Goal: Transaction & Acquisition: Purchase product/service

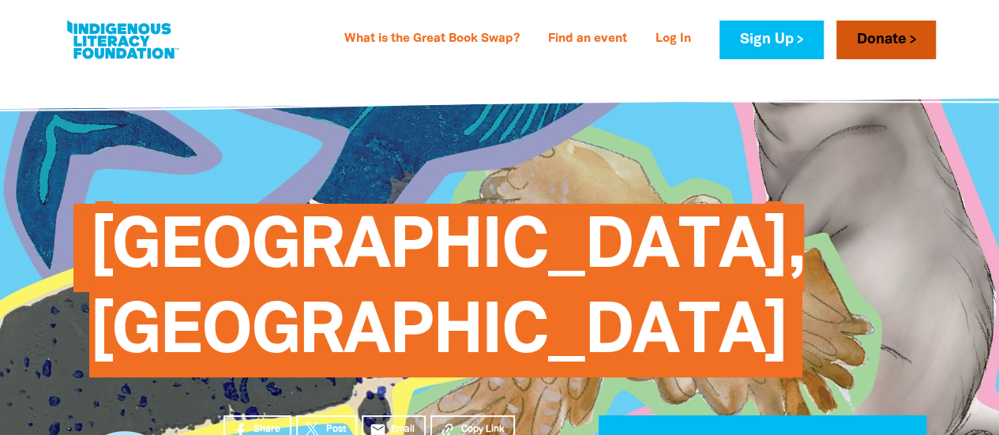
click at [896, 39] on link "Donate" at bounding box center [886, 40] width 100 height 39
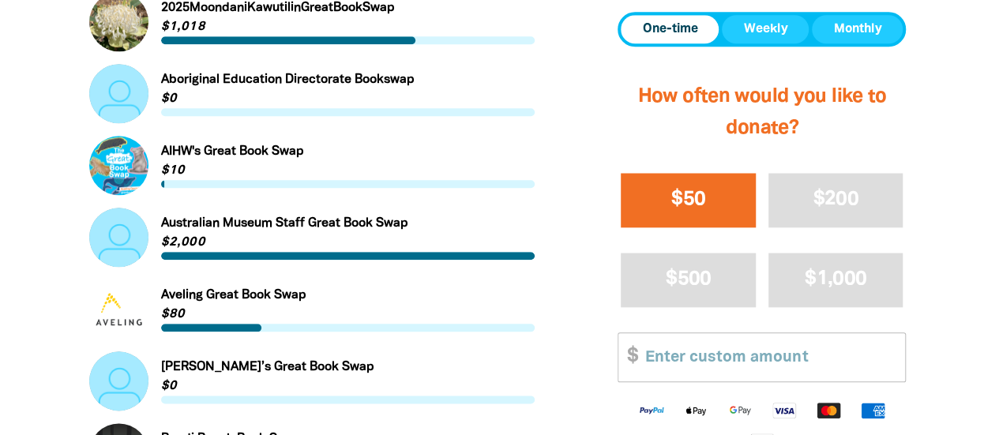
scroll to position [790, 0]
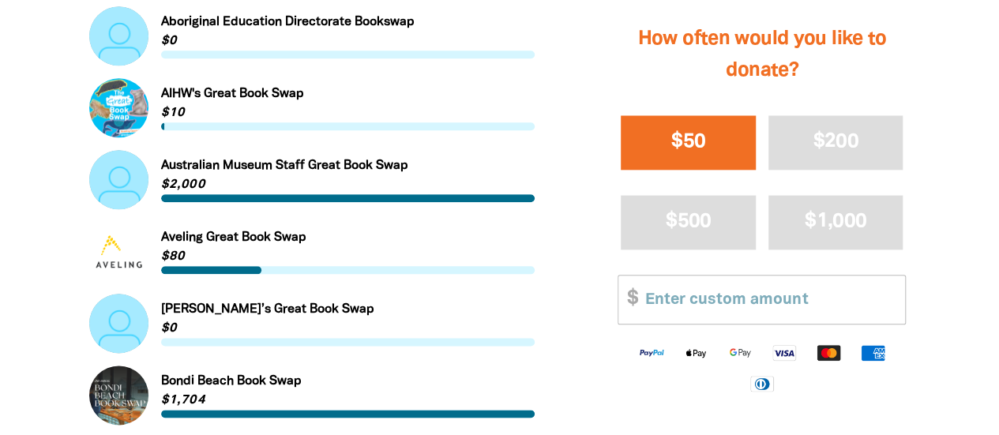
click at [711, 153] on button "$50" at bounding box center [688, 142] width 135 height 54
select select "AU"
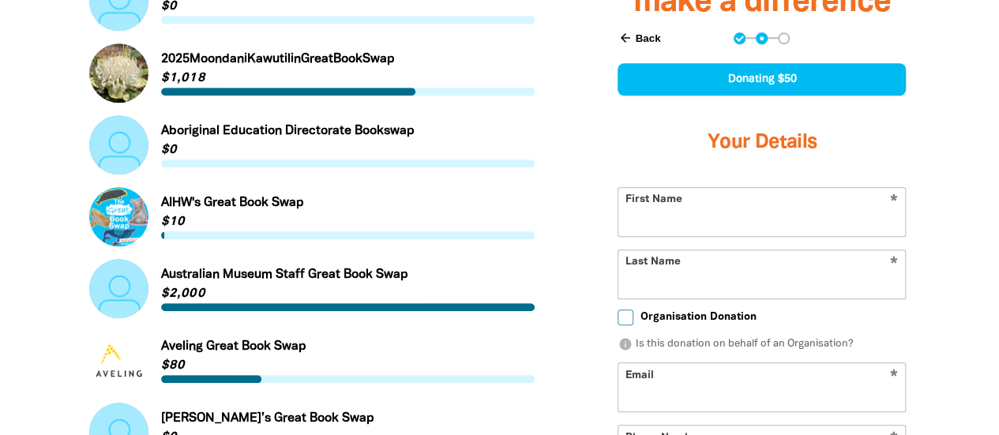
scroll to position [680, 0]
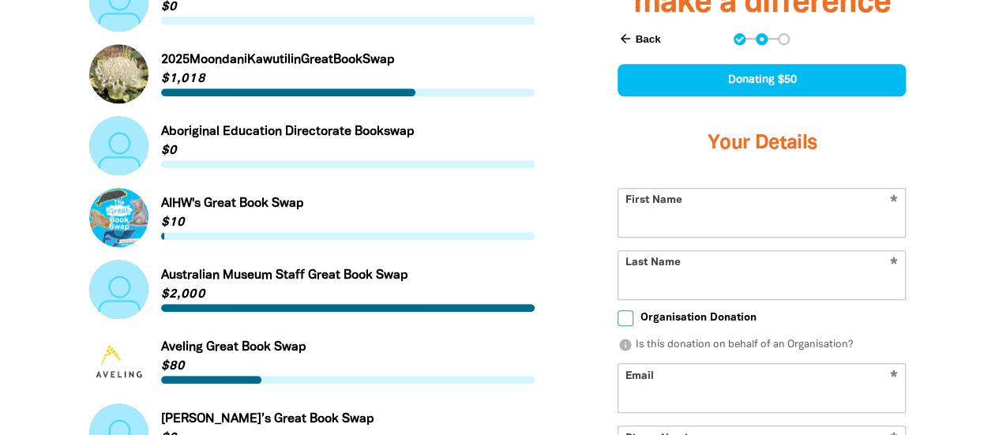
click at [761, 214] on input "First Name" at bounding box center [761, 213] width 287 height 48
type input "j"
type input "[PERSON_NAME]"
click at [697, 270] on input "Last Name" at bounding box center [761, 275] width 287 height 48
type input "[PERSON_NAME]"
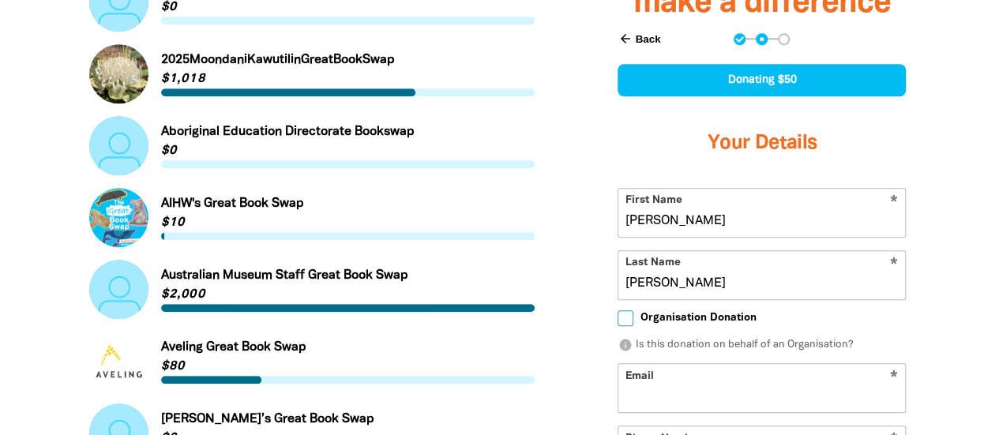
click at [660, 385] on input "Email" at bounding box center [761, 389] width 287 height 48
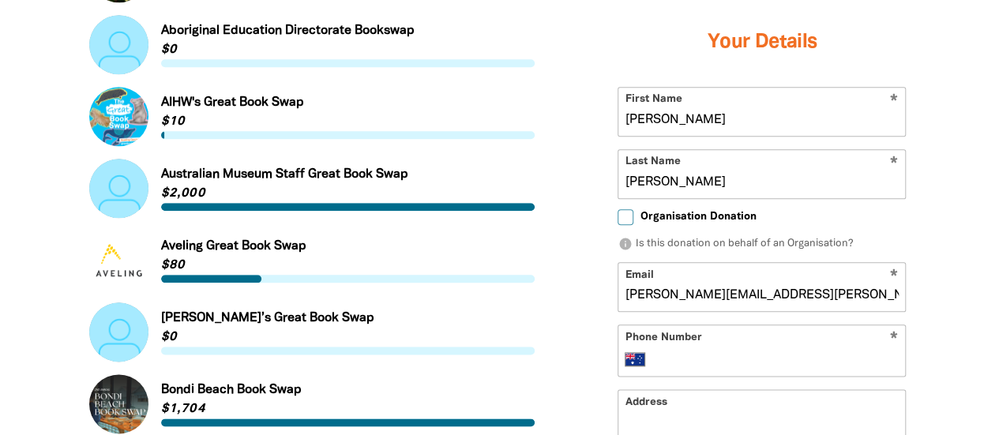
scroll to position [838, 0]
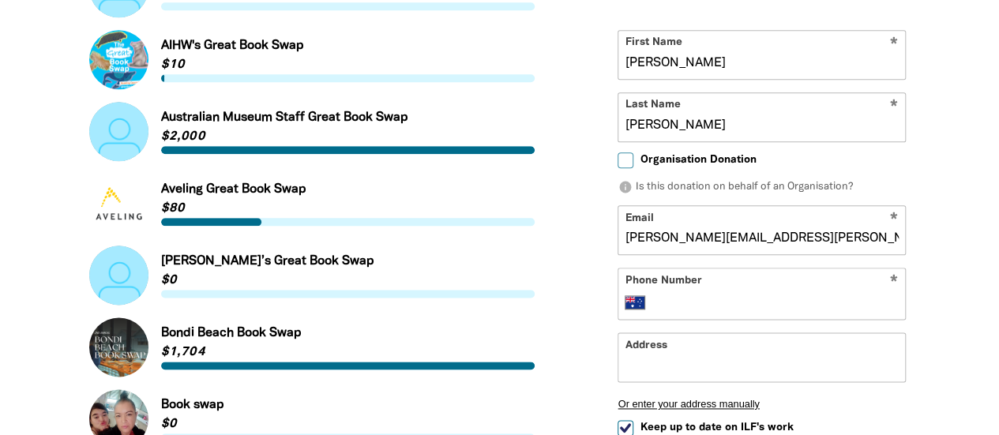
type input "[PERSON_NAME][EMAIL_ADDRESS][PERSON_NAME][DOMAIN_NAME]"
click at [716, 306] on input "Phone Number" at bounding box center [778, 303] width 242 height 19
type input "0430 460 355"
click at [722, 357] on input "Address" at bounding box center [761, 358] width 287 height 48
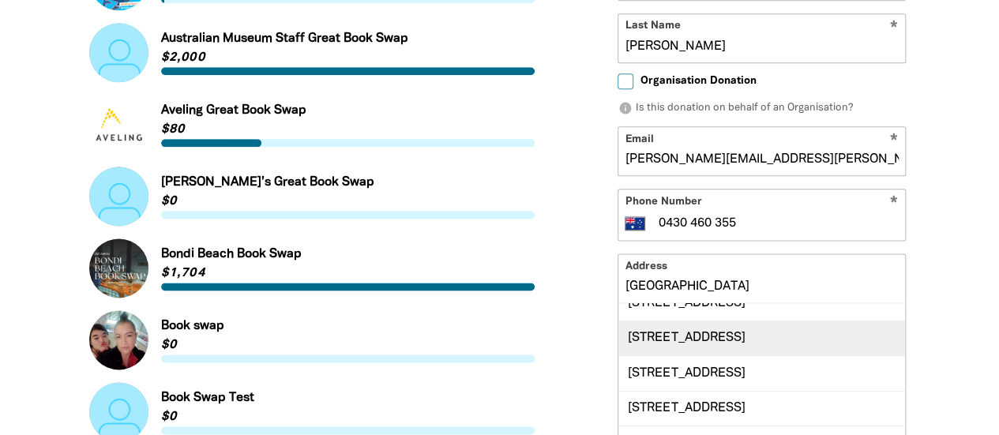
scroll to position [157, 0]
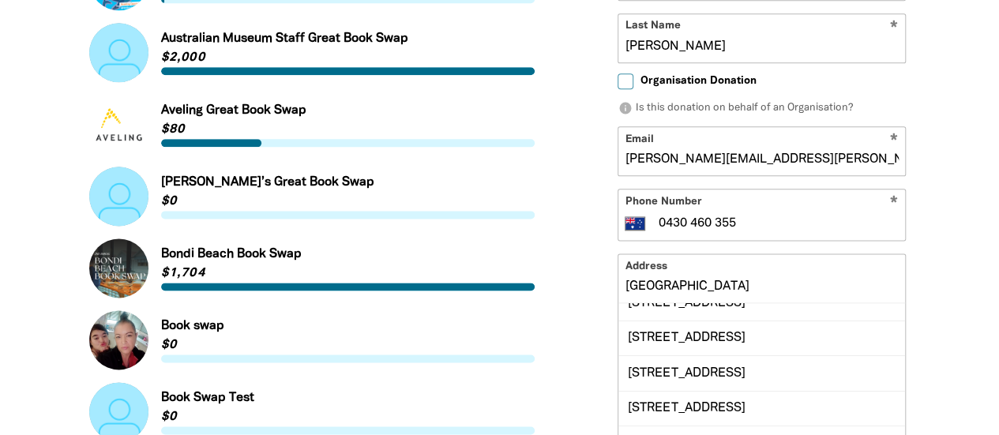
click at [784, 285] on input "[GEOGRAPHIC_DATA]" at bounding box center [761, 279] width 287 height 48
click at [872, 285] on input "[GEOGRAPHIC_DATA]" at bounding box center [761, 279] width 287 height 48
type input "[STREET_ADDRESS]"
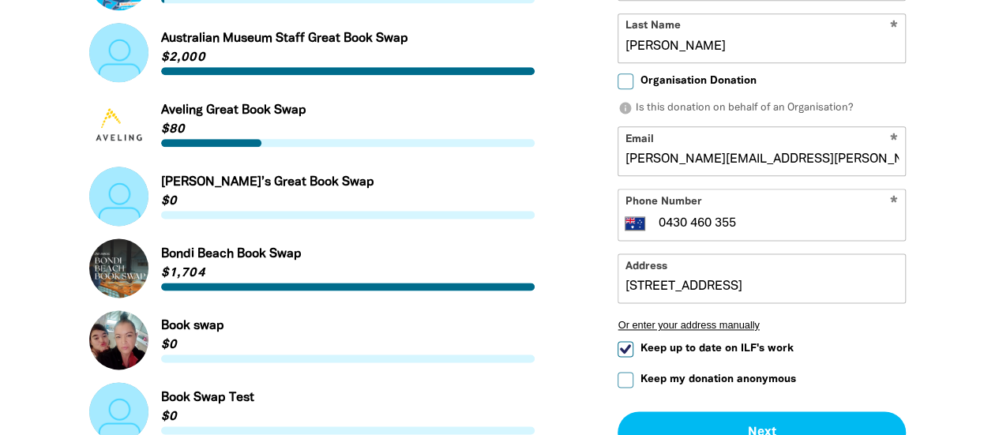
click at [791, 288] on input "[STREET_ADDRESS]" at bounding box center [761, 279] width 287 height 48
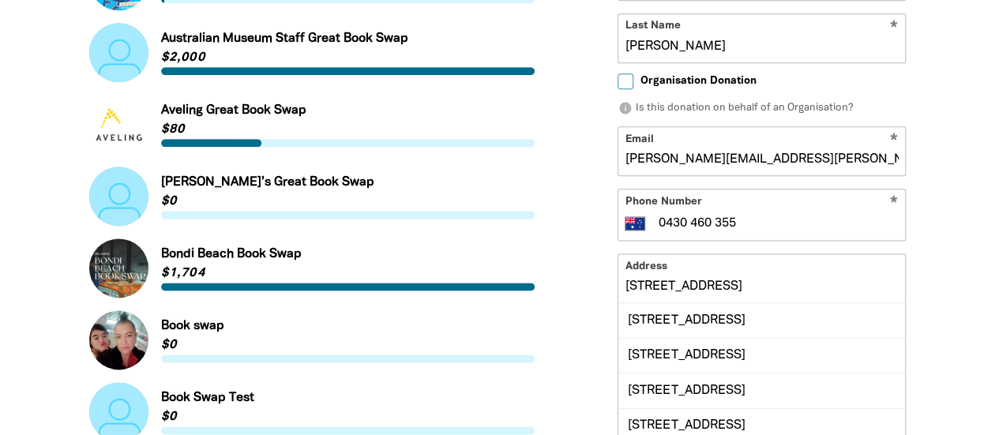
scroll to position [0, 3]
drag, startPoint x: 628, startPoint y: 288, endPoint x: 921, endPoint y: 293, distance: 293.1
click at [921, 293] on div "arrow_back Back Step 1 Step 2 Step 3 Donating $50 Your Details * First Name [PE…" at bounding box center [762, 203] width 328 height 855
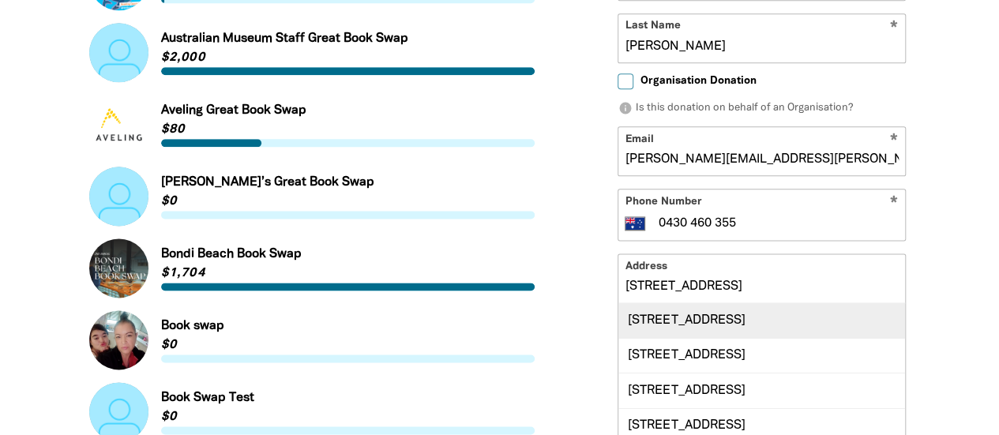
click at [877, 326] on div "[STREET_ADDRESS]" at bounding box center [761, 321] width 287 height 34
type input "[STREET_ADDRESS]"
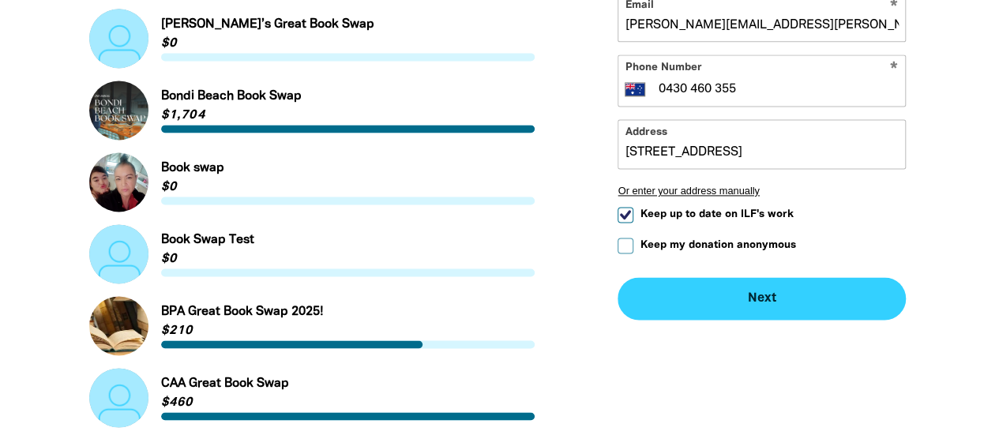
scroll to position [0, 0]
click at [778, 308] on button "Next chevron_right" at bounding box center [762, 299] width 288 height 43
